Goal: Task Accomplishment & Management: Use online tool/utility

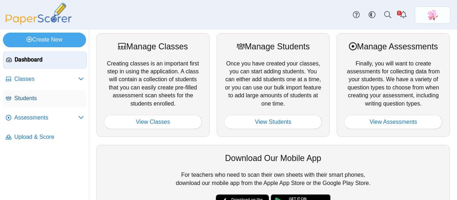
click at [31, 100] on span "Students" at bounding box center [49, 98] width 70 height 8
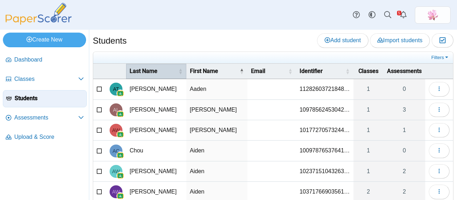
click at [143, 69] on span "Last Name" at bounding box center [154, 71] width 48 height 8
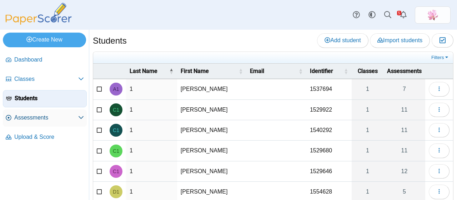
click at [44, 118] on span "Assessments" at bounding box center [46, 118] width 64 height 8
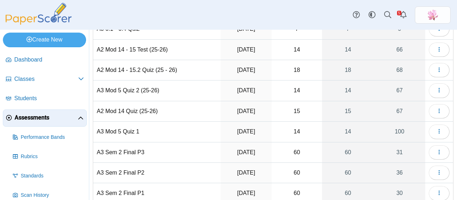
scroll to position [71, 0]
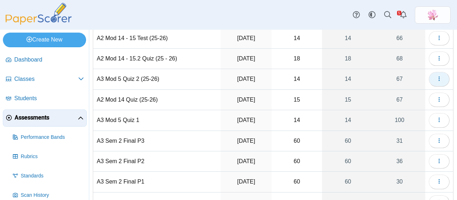
click at [431, 73] on button "button" at bounding box center [439, 79] width 21 height 14
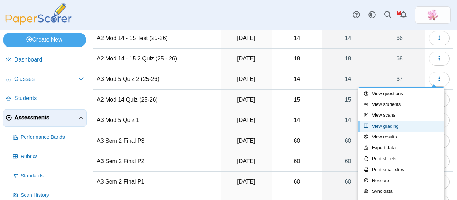
click at [398, 124] on link "View grading" at bounding box center [402, 126] width 86 height 11
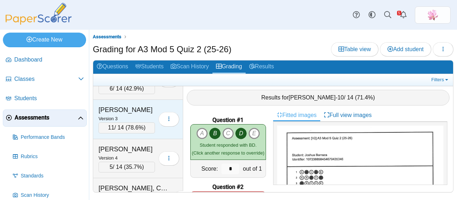
scroll to position [929, 0]
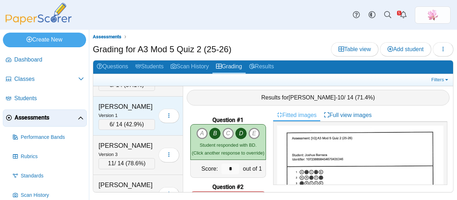
click at [123, 102] on div "[PERSON_NAME]" at bounding box center [127, 106] width 56 height 9
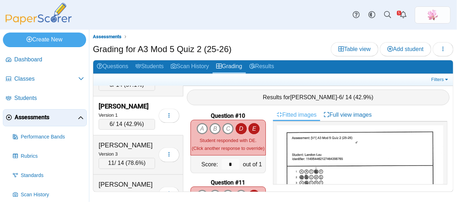
scroll to position [608, 0]
click at [212, 125] on icon "B" at bounding box center [214, 128] width 11 height 11
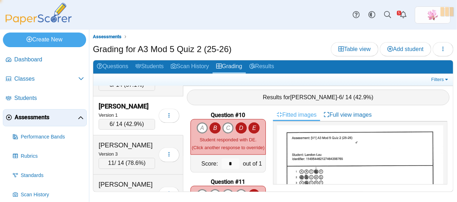
type input "*"
